Goal: Task Accomplishment & Management: Complete application form

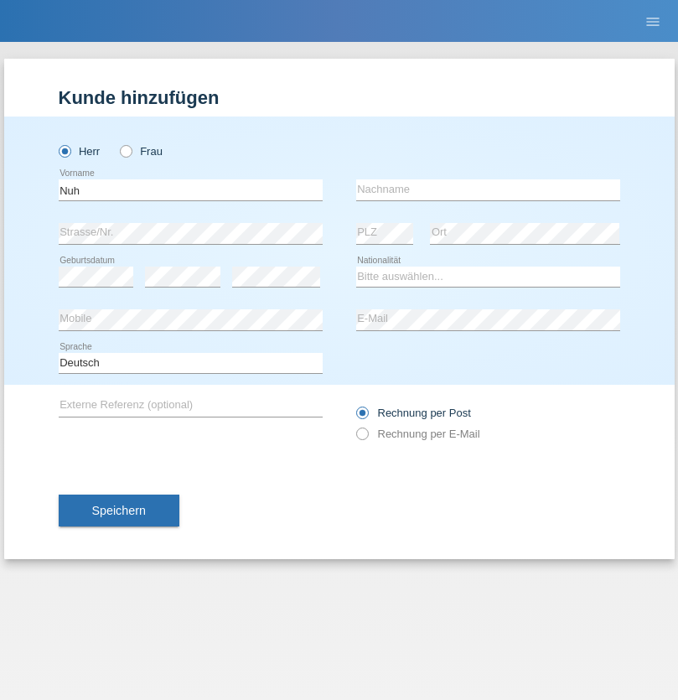
type input "Nuh"
click at [488, 189] on input "text" at bounding box center [488, 189] width 264 height 21
type input "Kamberi"
select select "CH"
select select "en"
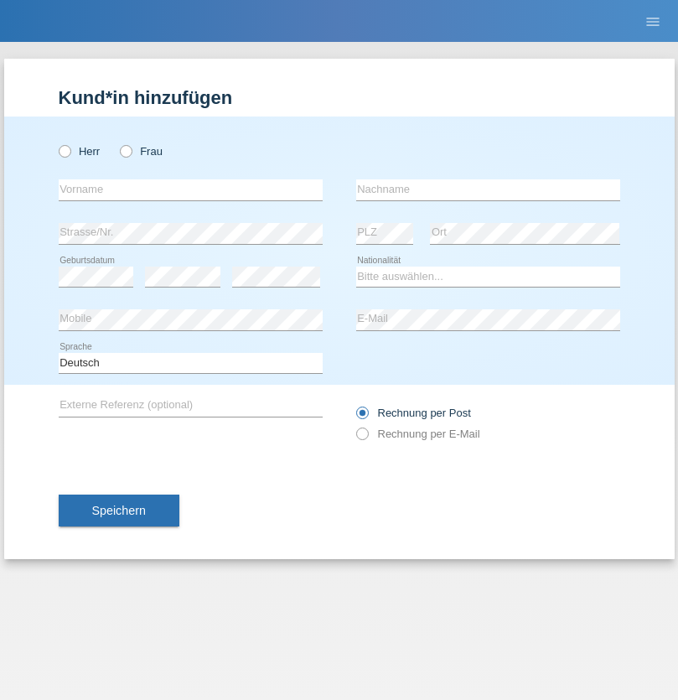
radio input "true"
click at [190, 189] on input "text" at bounding box center [191, 189] width 264 height 21
type input "[PERSON_NAME]"
click at [488, 189] on input "text" at bounding box center [488, 189] width 264 height 21
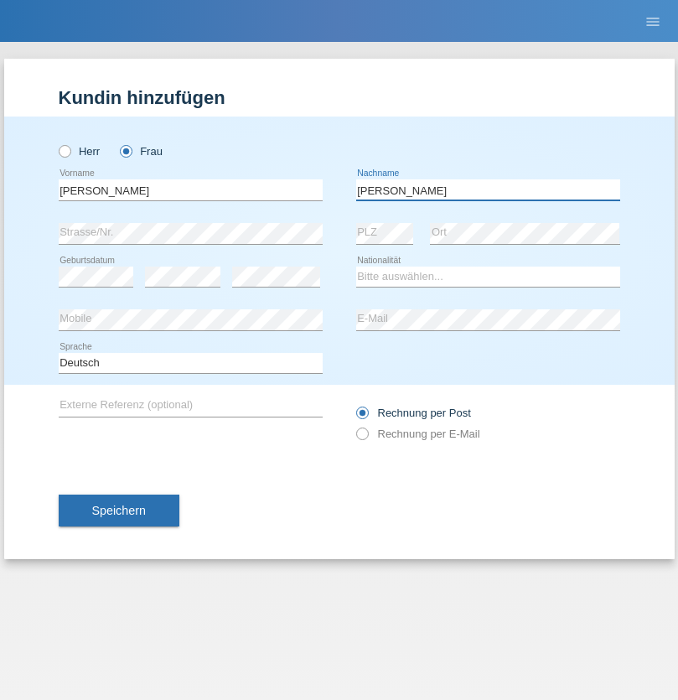
type input "[PERSON_NAME]"
select select "CH"
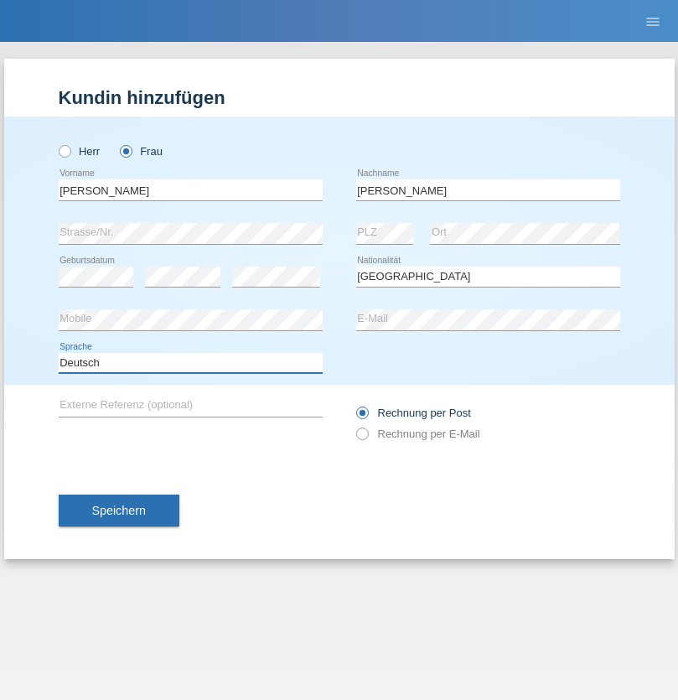
select select "en"
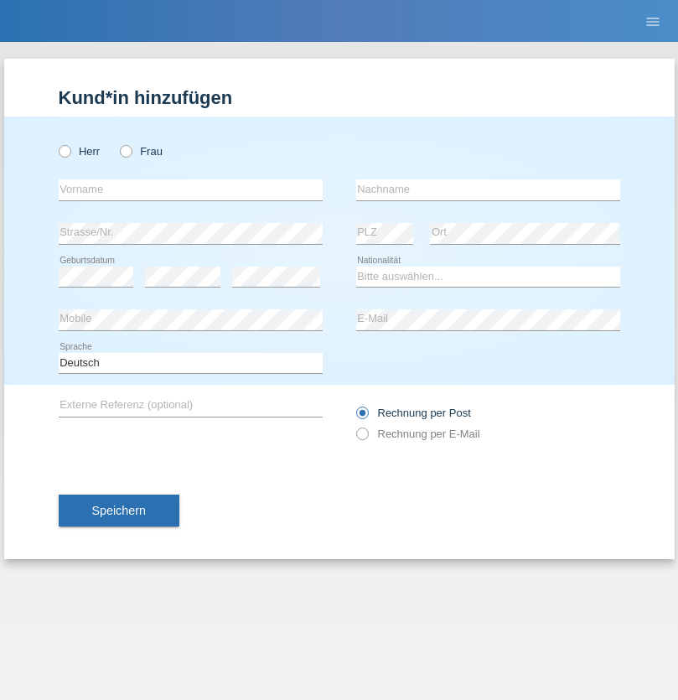
radio input "true"
click at [190, 189] on input "text" at bounding box center [191, 189] width 264 height 21
type input "firat"
click at [488, 189] on input "text" at bounding box center [488, 189] width 264 height 21
type input "kara"
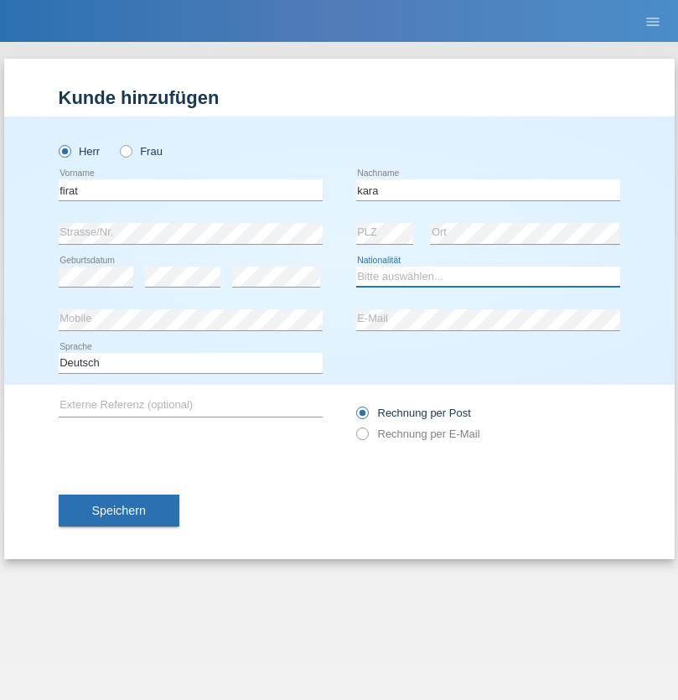
select select "CH"
